Goal: Transaction & Acquisition: Obtain resource

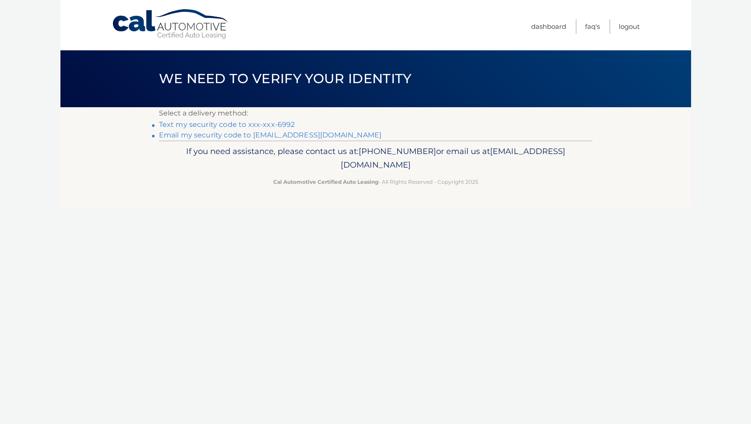
click at [214, 124] on link "Text my security code to xxx-xxx-6992" at bounding box center [227, 124] width 136 height 8
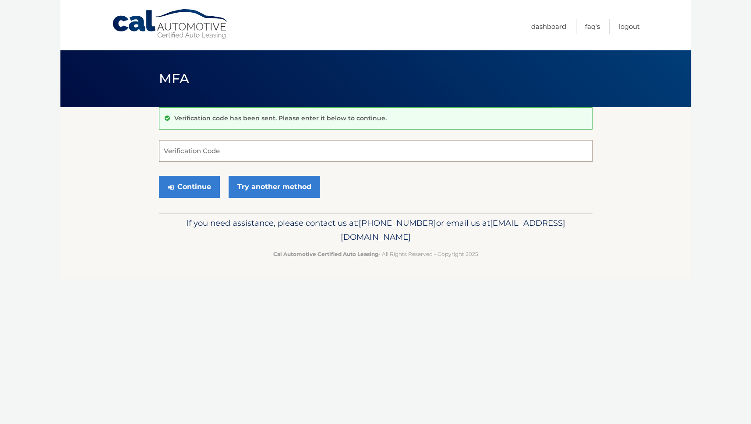
click at [198, 152] on input "Verification Code" at bounding box center [375, 151] width 433 height 22
type input "540942"
click at [182, 187] on button "Continue" at bounding box center [189, 187] width 61 height 22
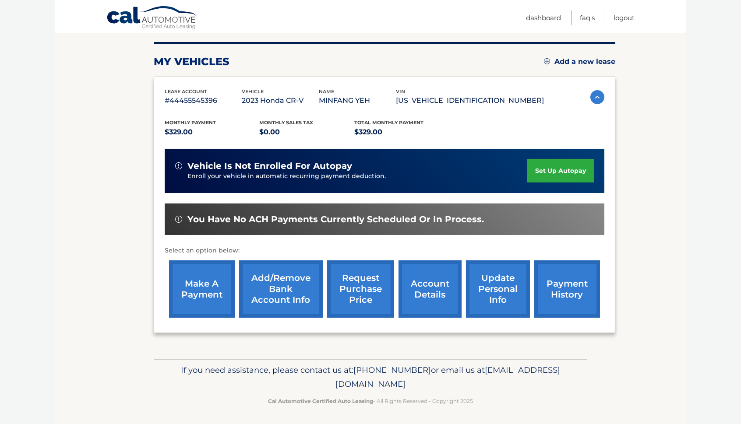
scroll to position [104, 0]
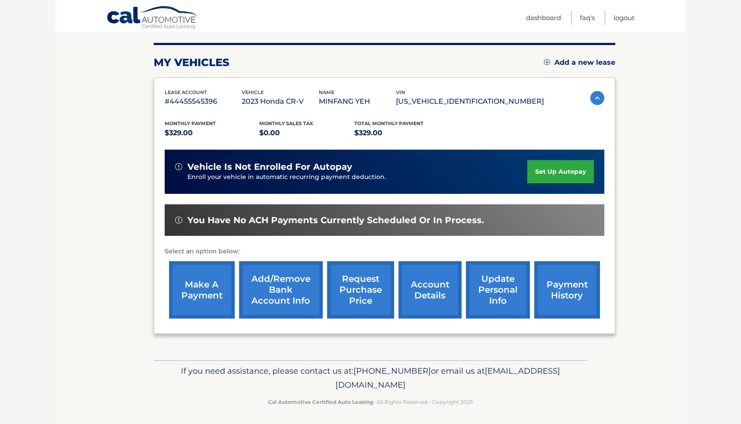
click at [423, 288] on link "account details" at bounding box center [429, 289] width 63 height 57
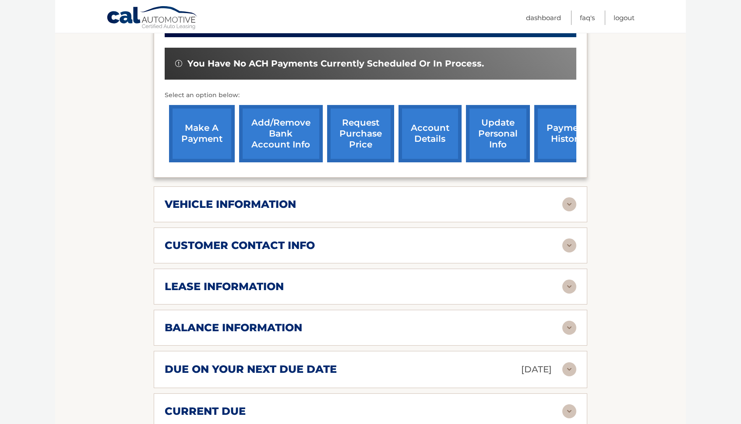
scroll to position [320, 0]
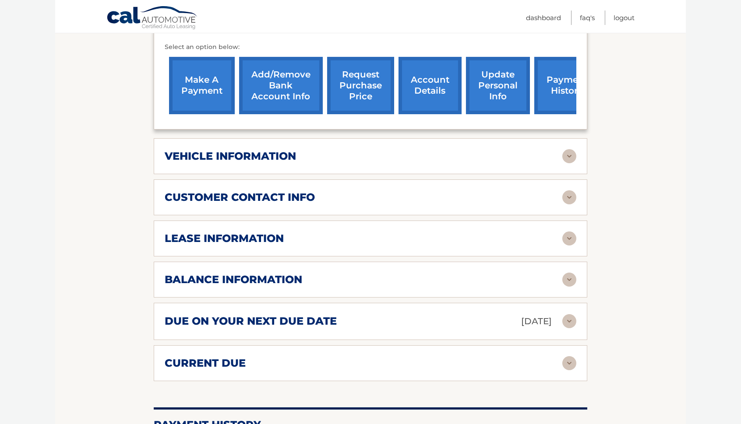
click at [248, 195] on h2 "customer contact info" at bounding box center [240, 197] width 150 height 13
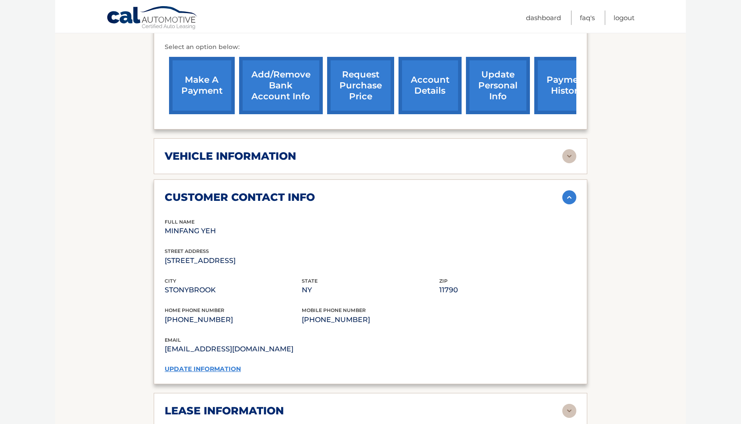
scroll to position [632, 0]
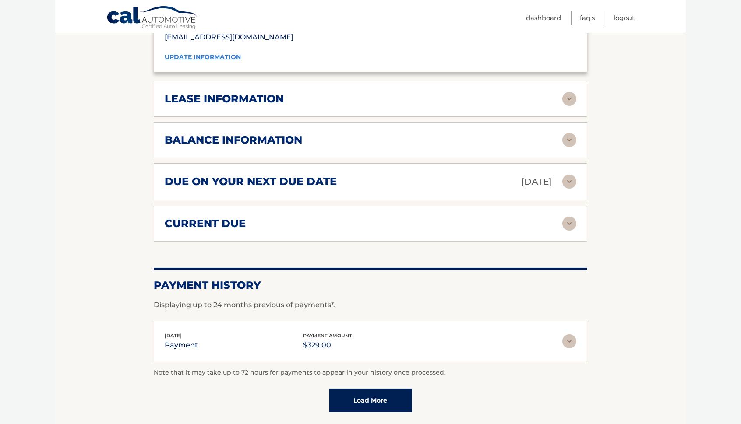
click at [189, 92] on h2 "lease information" at bounding box center [224, 98] width 119 height 13
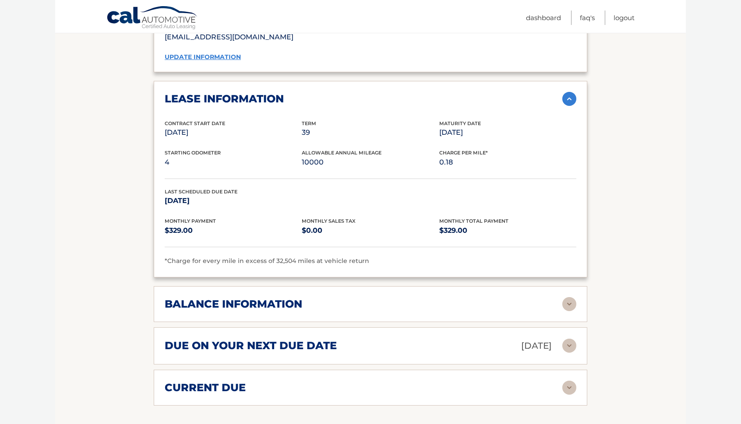
scroll to position [631, 0]
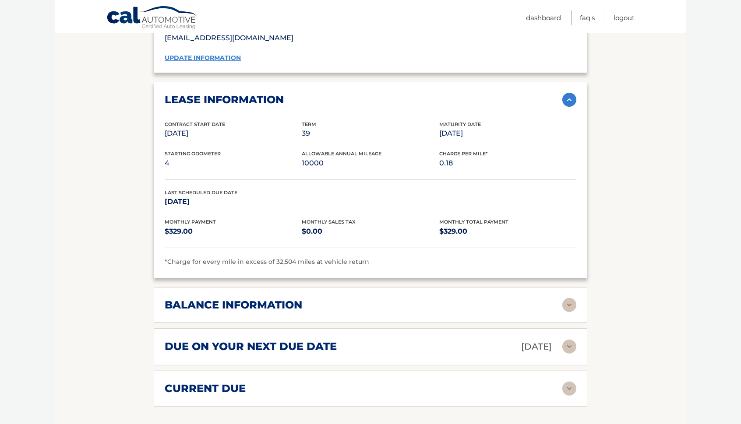
click at [109, 336] on section "Account Details | #44455545396 Back to Dashboard Manage Your Lease lease accoun…" at bounding box center [370, 35] width 630 height 1119
click at [566, 95] on img at bounding box center [569, 100] width 14 height 14
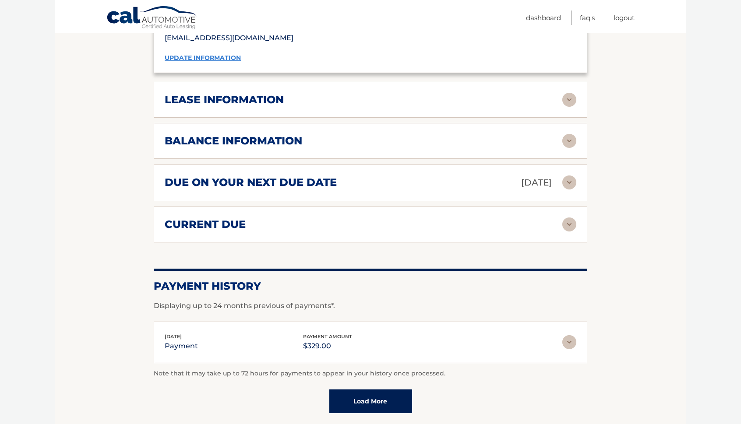
click at [570, 180] on img at bounding box center [569, 183] width 14 height 14
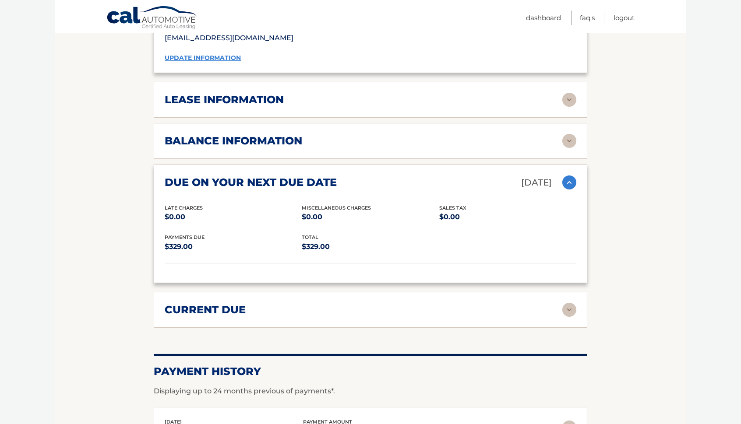
click at [623, 14] on link "Logout" at bounding box center [623, 18] width 21 height 14
click at [622, 16] on link "Logout" at bounding box center [623, 18] width 21 height 14
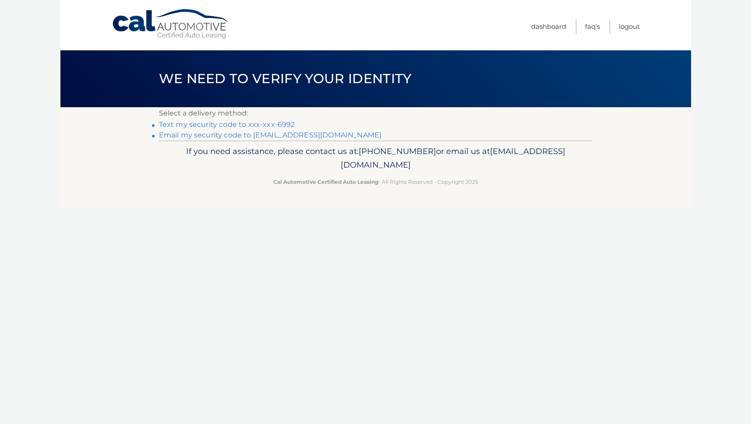
click at [261, 124] on link "Text my security code to xxx-xxx-6992" at bounding box center [227, 124] width 136 height 8
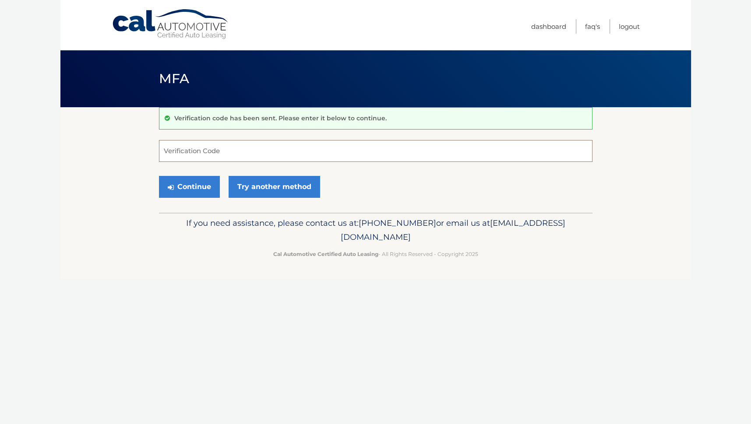
click at [198, 155] on input "Verification Code" at bounding box center [375, 151] width 433 height 22
type input "544850"
click at [183, 185] on button "Continue" at bounding box center [189, 187] width 61 height 22
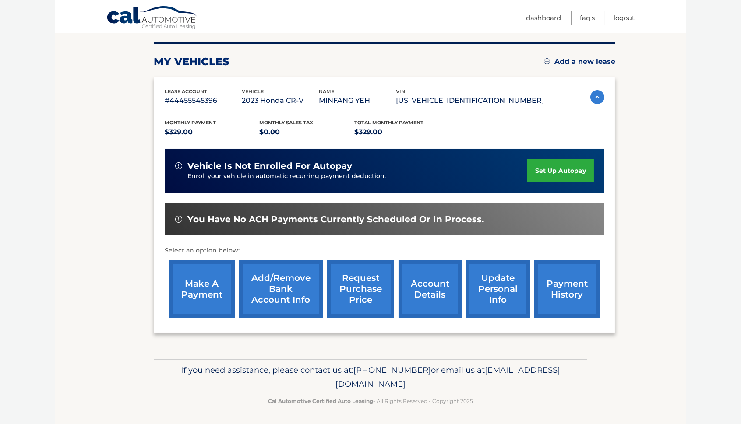
scroll to position [104, 0]
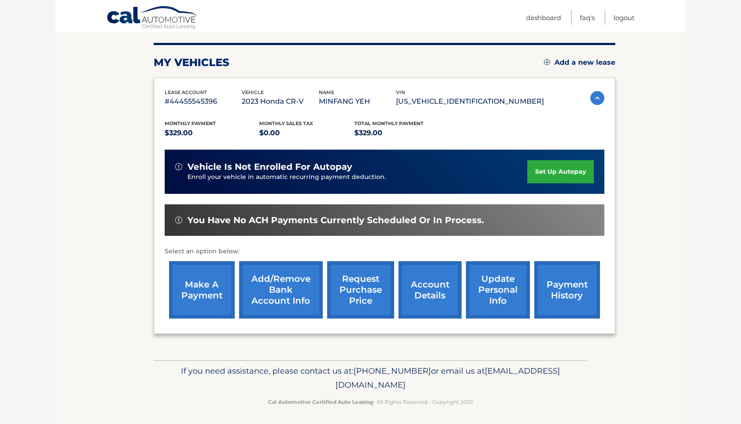
click at [350, 292] on link "request purchase price" at bounding box center [360, 289] width 67 height 57
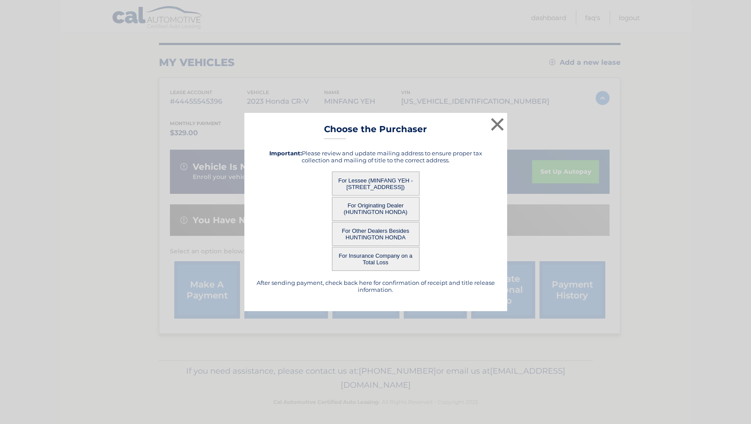
click at [369, 186] on button "For Lessee (MINFANG YEH - 33 MALVERNE LN, , STONYBROOK, NY 11790)" at bounding box center [376, 184] width 88 height 24
click at [363, 185] on button "For Lessee (MINFANG YEH - 33 MALVERNE LN, , STONYBROOK, NY 11790)" at bounding box center [376, 184] width 88 height 24
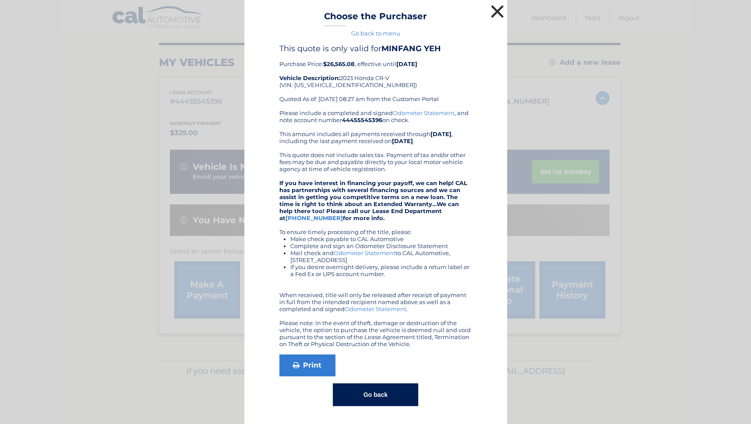
click at [496, 14] on button "×" at bounding box center [497, 12] width 18 height 18
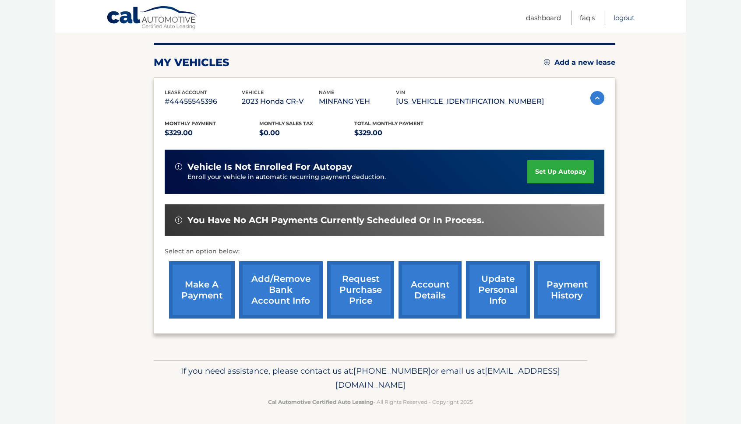
click at [628, 16] on link "Logout" at bounding box center [623, 18] width 21 height 14
